Goal: Information Seeking & Learning: Learn about a topic

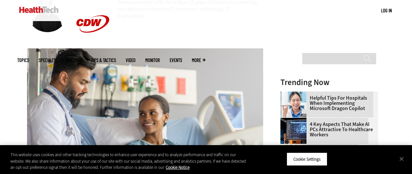
scroll to position [65, 0]
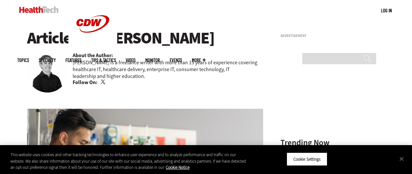
click at [103, 82] on link "Twitter" at bounding box center [104, 82] width 6 height 5
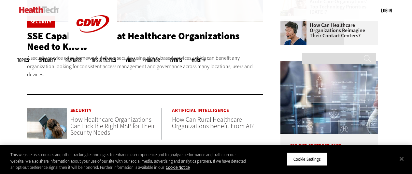
scroll to position [325, 0]
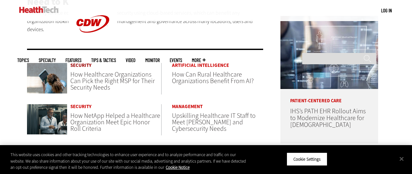
click at [83, 66] on link "Security" at bounding box center [115, 65] width 91 height 5
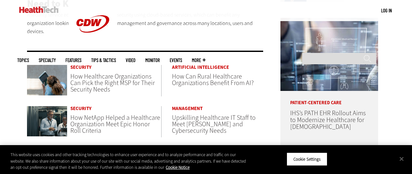
scroll to position [358, 0]
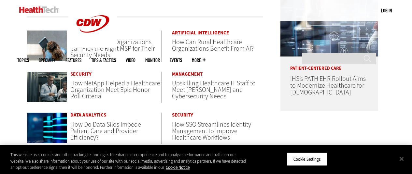
click at [190, 46] on span "How Can Rural Healthcare Organizations Benefit From AI?" at bounding box center [213, 45] width 82 height 15
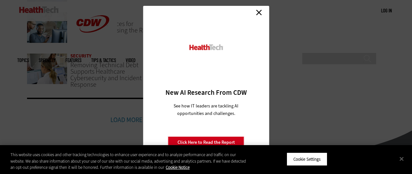
scroll to position [390, 0]
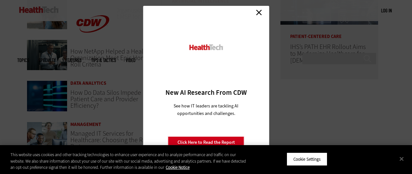
click at [259, 11] on link "Close" at bounding box center [259, 12] width 10 height 10
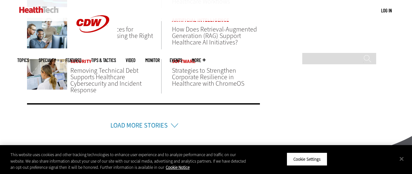
scroll to position [553, 0]
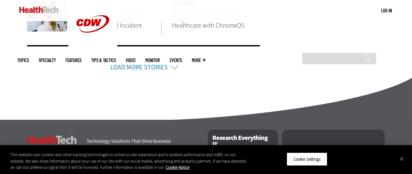
click at [173, 70] on li "Load More Stories" at bounding box center [143, 58] width 233 height 27
click at [169, 65] on li "Load More Stories" at bounding box center [143, 58] width 233 height 27
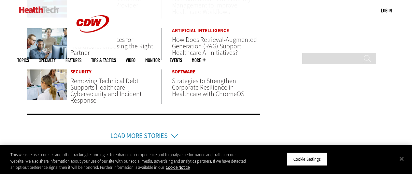
scroll to position [455, 0]
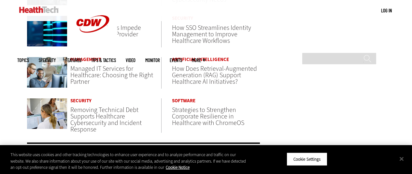
click at [211, 78] on span "How Does Retrieval-Augmented Generation (RAG) Support Healthcare AI Initiatives?" at bounding box center [214, 75] width 85 height 22
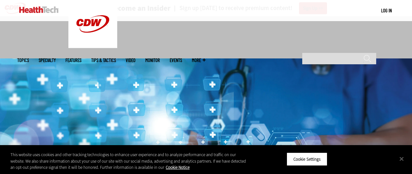
scroll to position [98, 0]
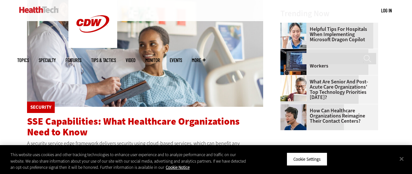
click at [139, 125] on span "SSE Capabilities: What Healthcare Organizations Need to Know" at bounding box center [133, 127] width 213 height 24
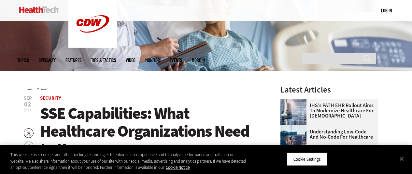
drag, startPoint x: 0, startPoint y: 0, endPoint x: 233, endPoint y: 93, distance: 250.5
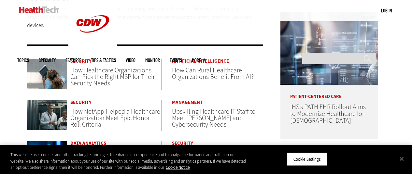
scroll to position [357, 0]
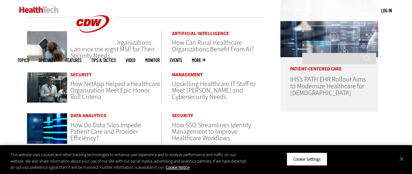
click at [103, 50] on span "How Healthcare Organizations Can Pick the Right MSP for Their Security Needs" at bounding box center [112, 49] width 84 height 22
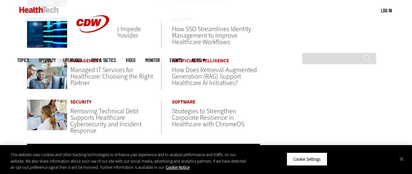
scroll to position [454, 0]
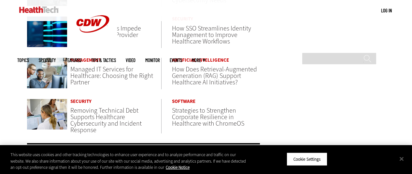
click at [110, 74] on span "Managed IT Services for Healthcare: Choosing the Right Partner" at bounding box center [111, 76] width 83 height 22
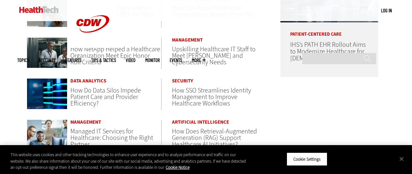
scroll to position [389, 0]
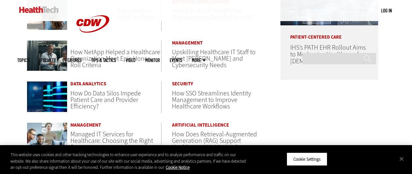
click at [215, 60] on span "Upskilling Healthcare IT Staff to Meet [PERSON_NAME] and Cybersecurity Needs" at bounding box center [214, 59] width 84 height 22
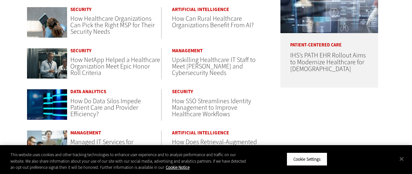
scroll to position [357, 0]
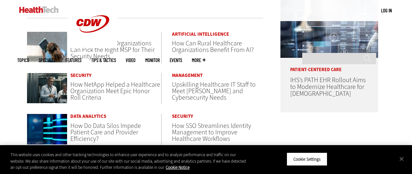
click at [221, 47] on span "How Can Rural Healthcare Organizations Benefit From AI?" at bounding box center [213, 46] width 82 height 15
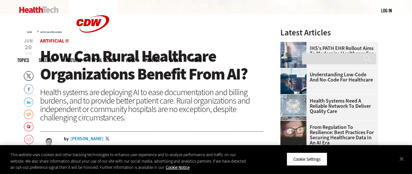
scroll to position [228, 0]
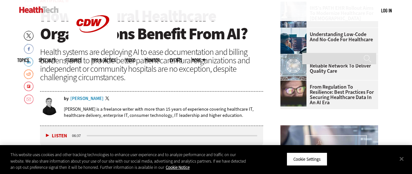
click at [81, 98] on div "[PERSON_NAME]" at bounding box center [86, 99] width 33 height 5
